Goal: Browse casually

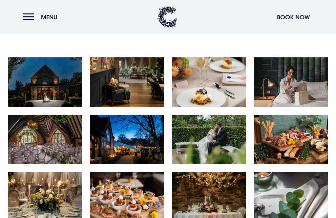
scroll to position [317, 0]
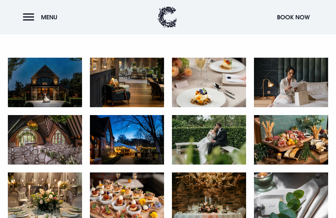
click at [63, 99] on img at bounding box center [45, 83] width 74 height 50
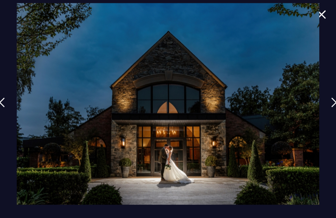
scroll to position [292, 0]
click at [335, 108] on img at bounding box center [334, 103] width 6 height 10
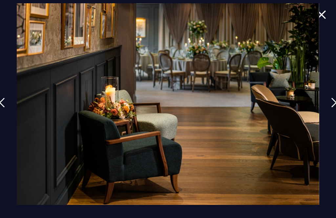
scroll to position [287, 0]
click at [336, 108] on img at bounding box center [334, 103] width 6 height 10
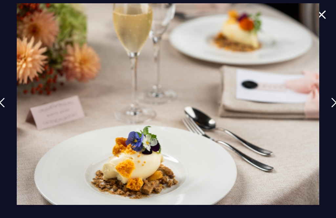
scroll to position [284, 0]
click at [336, 108] on img at bounding box center [334, 103] width 6 height 10
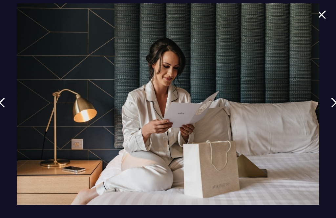
click at [335, 108] on img at bounding box center [334, 103] width 6 height 10
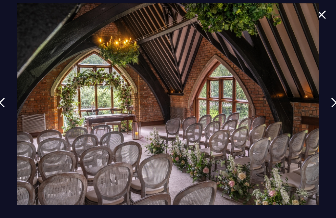
click at [335, 108] on img at bounding box center [334, 103] width 6 height 10
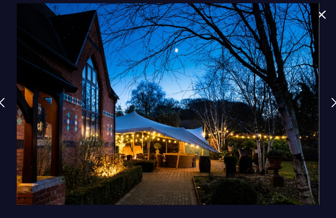
click at [335, 108] on img at bounding box center [334, 103] width 6 height 10
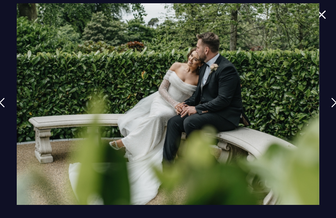
click at [336, 108] on img at bounding box center [334, 103] width 6 height 10
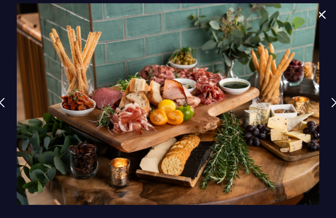
click at [336, 108] on img at bounding box center [334, 103] width 6 height 10
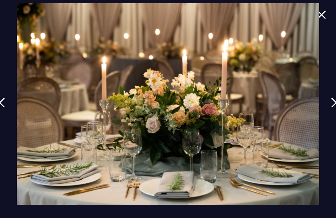
click at [336, 108] on img at bounding box center [334, 103] width 6 height 10
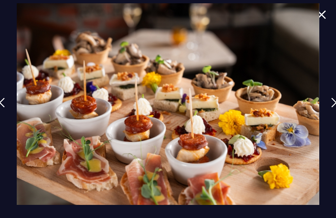
click at [335, 108] on img at bounding box center [334, 103] width 6 height 10
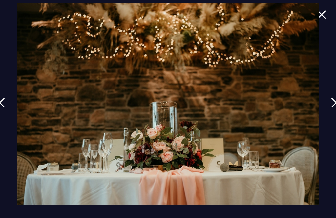
click at [335, 108] on img at bounding box center [334, 103] width 6 height 10
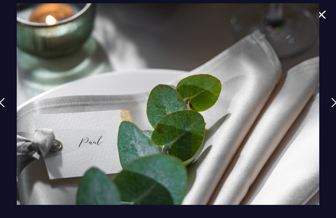
click at [336, 108] on img at bounding box center [334, 103] width 6 height 10
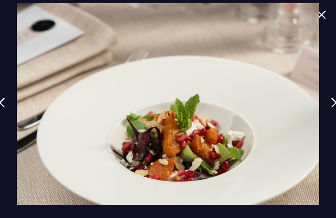
click at [336, 108] on img at bounding box center [334, 103] width 6 height 10
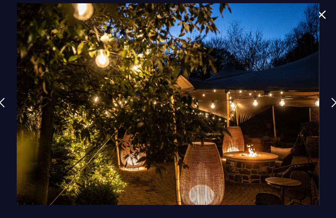
click at [335, 108] on img at bounding box center [334, 103] width 6 height 10
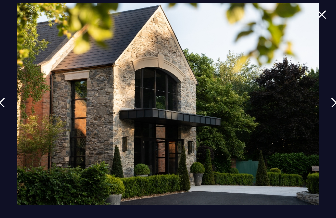
click at [336, 108] on img at bounding box center [334, 103] width 6 height 10
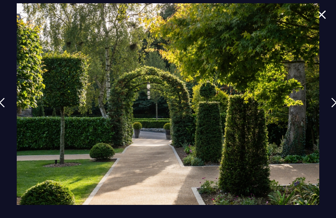
click at [335, 108] on img at bounding box center [334, 103] width 6 height 10
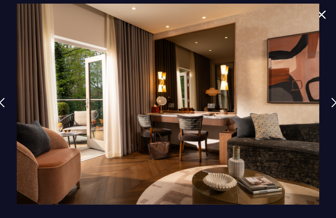
click at [335, 108] on img at bounding box center [334, 103] width 6 height 10
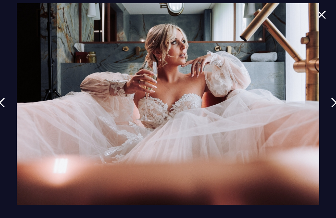
click at [336, 108] on img at bounding box center [334, 103] width 6 height 10
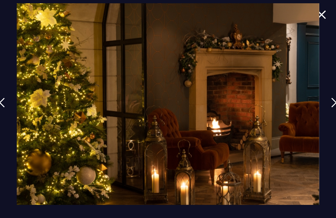
click at [335, 108] on img at bounding box center [334, 103] width 6 height 10
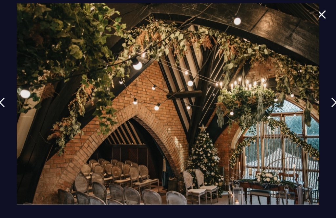
scroll to position [331, 0]
click at [332, 116] on link at bounding box center [334, 108] width 16 height 30
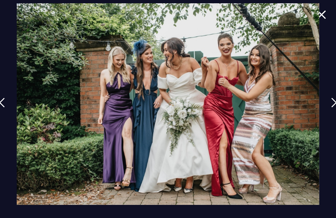
click at [336, 108] on img at bounding box center [334, 103] width 6 height 10
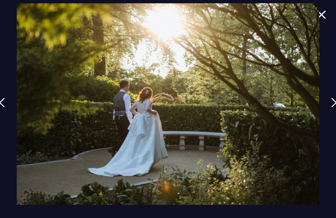
click at [336, 108] on img at bounding box center [334, 103] width 6 height 10
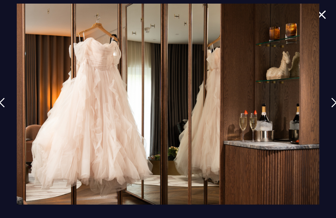
click at [335, 108] on img at bounding box center [334, 103] width 6 height 10
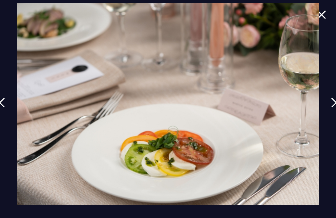
click at [335, 108] on img at bounding box center [334, 103] width 6 height 10
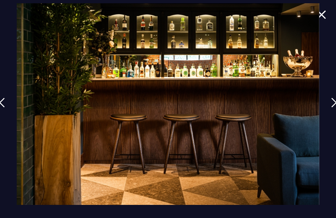
click at [336, 108] on img at bounding box center [334, 103] width 6 height 10
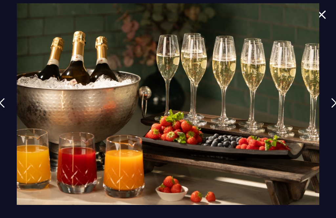
click at [336, 108] on img at bounding box center [334, 103] width 6 height 10
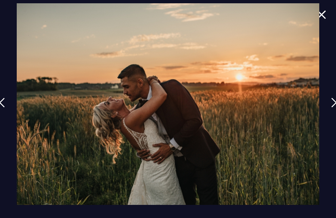
click at [335, 108] on img at bounding box center [334, 103] width 6 height 10
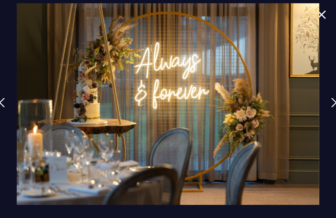
click at [336, 108] on img at bounding box center [334, 103] width 6 height 10
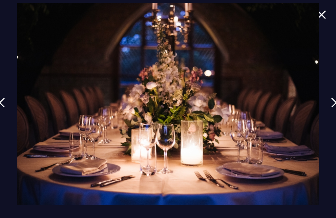
click at [335, 108] on img at bounding box center [334, 103] width 6 height 10
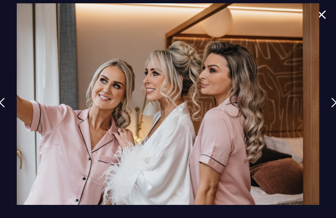
click at [334, 108] on img at bounding box center [334, 103] width 6 height 10
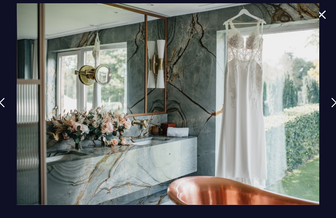
click at [336, 108] on img at bounding box center [334, 103] width 6 height 10
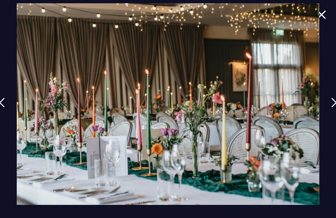
click at [335, 108] on img at bounding box center [334, 103] width 6 height 10
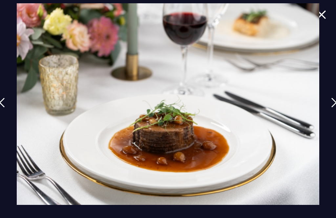
click at [335, 108] on img at bounding box center [334, 103] width 6 height 10
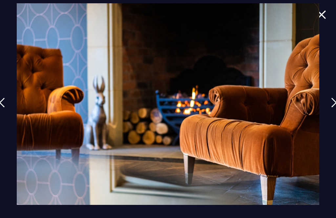
click at [335, 108] on img at bounding box center [334, 103] width 6 height 10
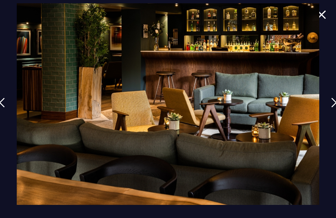
click at [336, 108] on img at bounding box center [334, 103] width 6 height 10
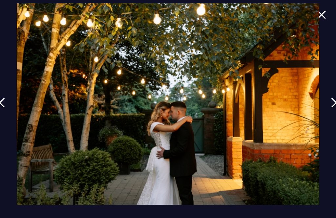
click at [336, 108] on img at bounding box center [334, 103] width 6 height 10
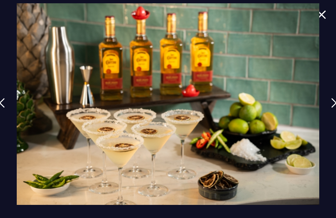
click at [336, 108] on img at bounding box center [334, 103] width 6 height 10
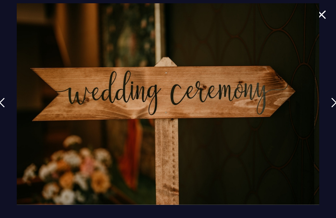
click at [335, 108] on img at bounding box center [334, 103] width 6 height 10
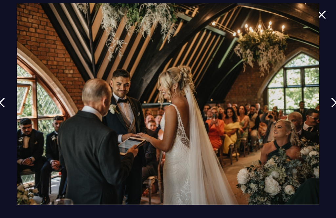
click at [336, 108] on img at bounding box center [334, 103] width 6 height 10
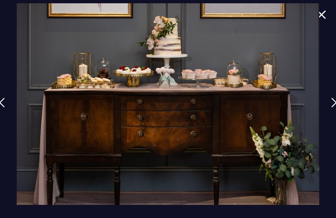
click at [336, 108] on img at bounding box center [334, 103] width 6 height 10
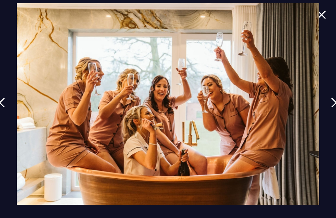
click at [335, 108] on img at bounding box center [334, 103] width 6 height 10
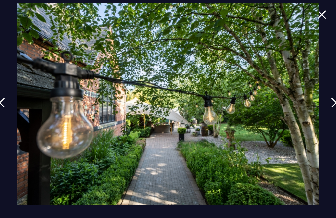
click at [336, 108] on img at bounding box center [334, 103] width 6 height 10
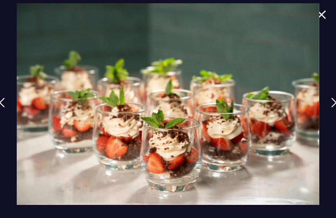
click at [324, 11] on img at bounding box center [321, 14] width 9 height 9
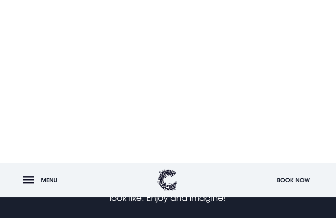
scroll to position [0, 0]
